Goal: Use online tool/utility: Utilize a website feature to perform a specific function

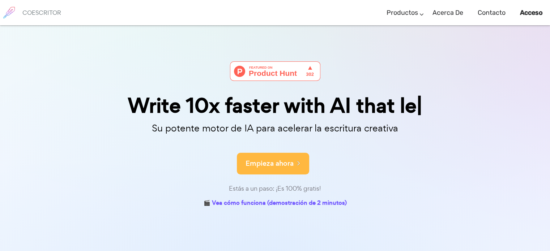
drag, startPoint x: 279, startPoint y: 159, endPoint x: 291, endPoint y: 156, distance: 11.9
click at [279, 159] on font "Empieza ahora" at bounding box center [269, 164] width 48 height 10
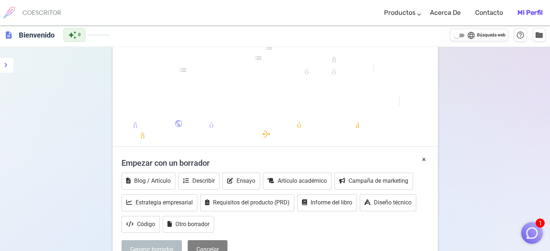
scroll to position [145, 0]
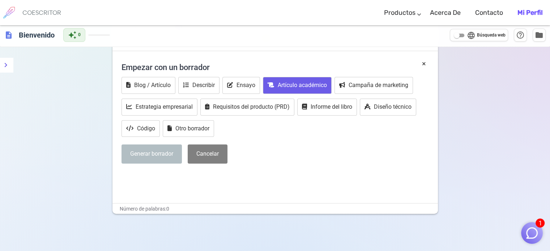
click at [301, 86] on font "Artículo académico" at bounding box center [302, 85] width 49 height 7
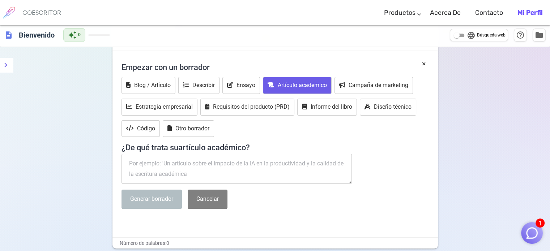
click at [181, 166] on textarea at bounding box center [236, 169] width 231 height 30
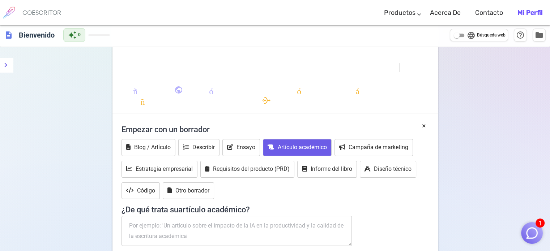
scroll to position [72, 0]
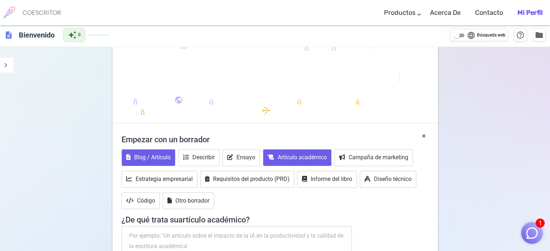
click at [153, 162] on button "Blog / Artículo" at bounding box center [148, 157] width 54 height 17
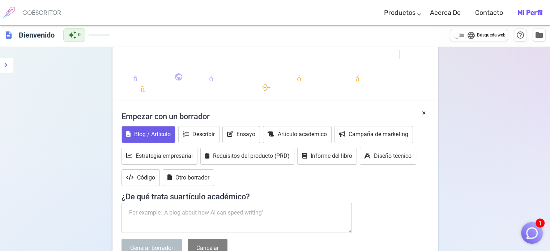
scroll to position [108, 0]
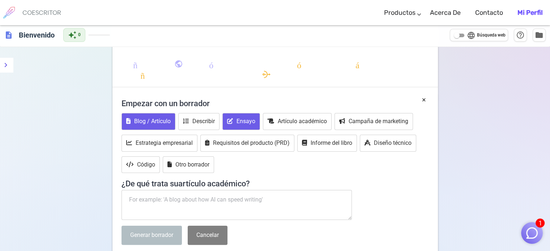
click at [245, 122] on font "Ensayo" at bounding box center [245, 121] width 19 height 7
click at [232, 204] on textarea at bounding box center [236, 205] width 231 height 30
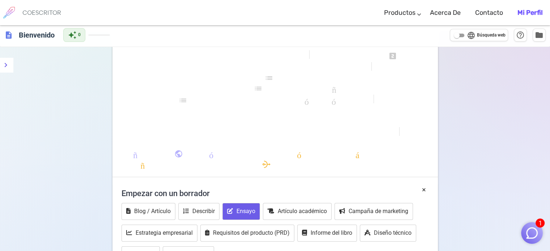
scroll to position [0, 0]
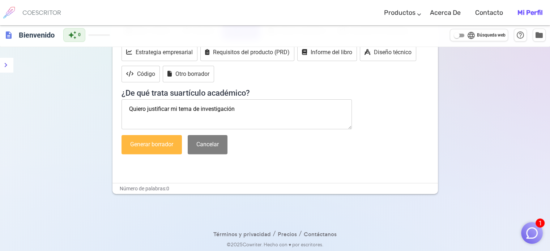
type textarea "Quiero justificar mi tema de investigación"
click at [164, 143] on font "Generar borrador" at bounding box center [151, 144] width 43 height 7
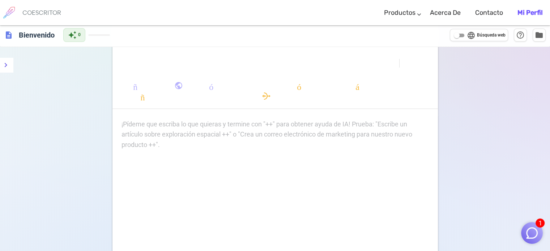
scroll to position [145, 0]
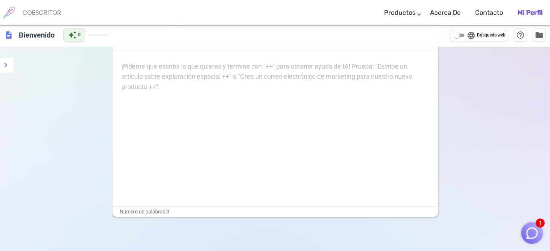
click at [226, 102] on div "¡Pídeme que escriba lo que quieras y termine con "++" para obtener ayuda de IA!…" at bounding box center [274, 133] width 325 height 145
click at [172, 86] on div "¡Pídeme que escriba lo que quieras y termine con "++" para obtener ayuda de IA!…" at bounding box center [274, 76] width 307 height 31
drag, startPoint x: 184, startPoint y: 158, endPoint x: 192, endPoint y: 160, distance: 7.7
click at [185, 159] on div "¡Pídeme que escriba lo que quieras y termine con "++" para obtener ayuda de IA!…" at bounding box center [274, 133] width 325 height 145
click at [173, 89] on div "¡Pídeme que escriba lo que quieras y termine con "++" para obtener ayuda de IA!…" at bounding box center [274, 76] width 307 height 31
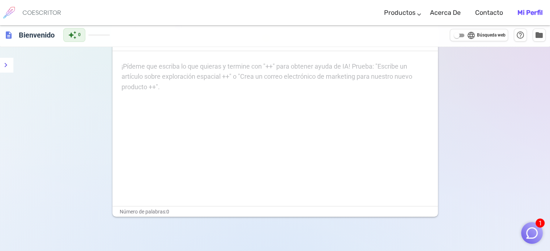
click at [163, 89] on div "¡Pídeme que escriba lo que quieras y termine con "++" para obtener ayuda de IA!…" at bounding box center [274, 76] width 307 height 31
